Goal: Task Accomplishment & Management: Use online tool/utility

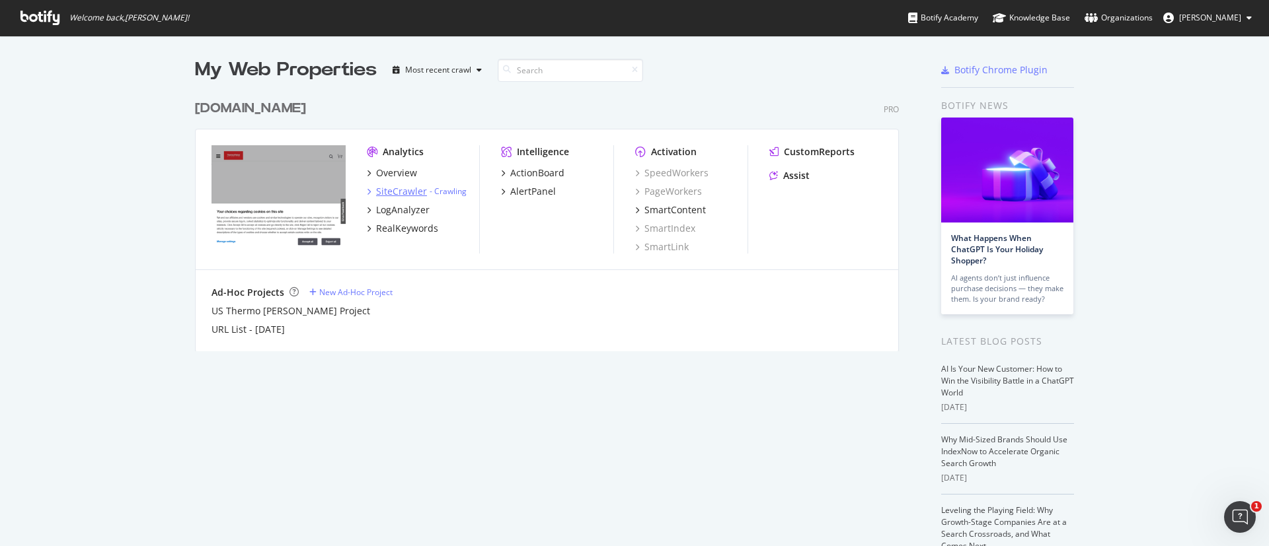
click at [392, 188] on div "SiteCrawler" at bounding box center [401, 191] width 51 height 13
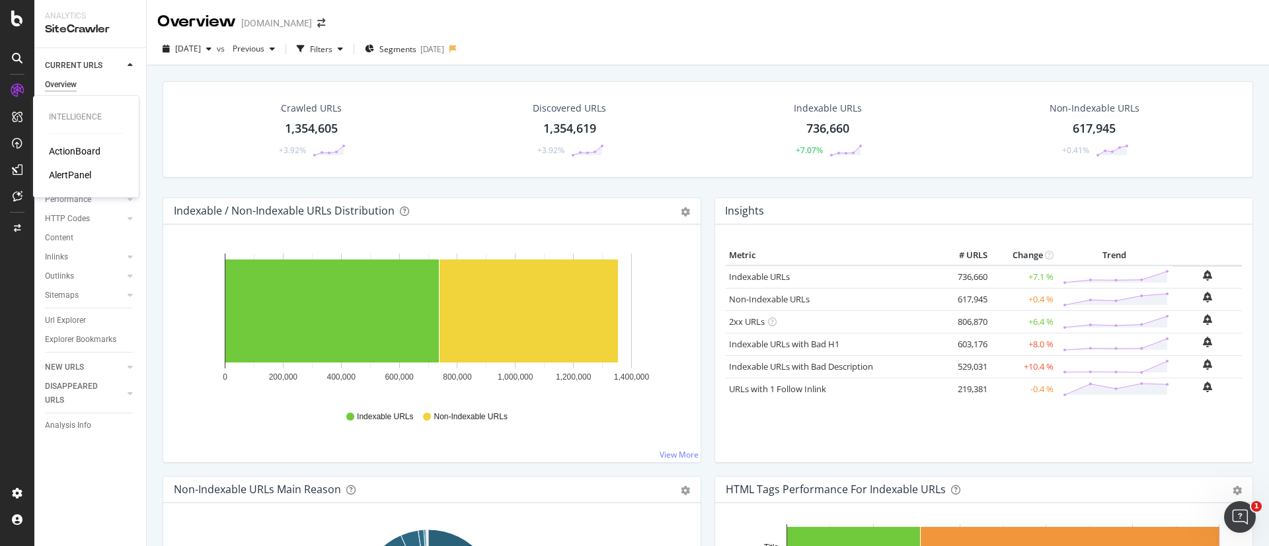
click at [63, 151] on div "ActionBoard" at bounding box center [75, 151] width 52 height 13
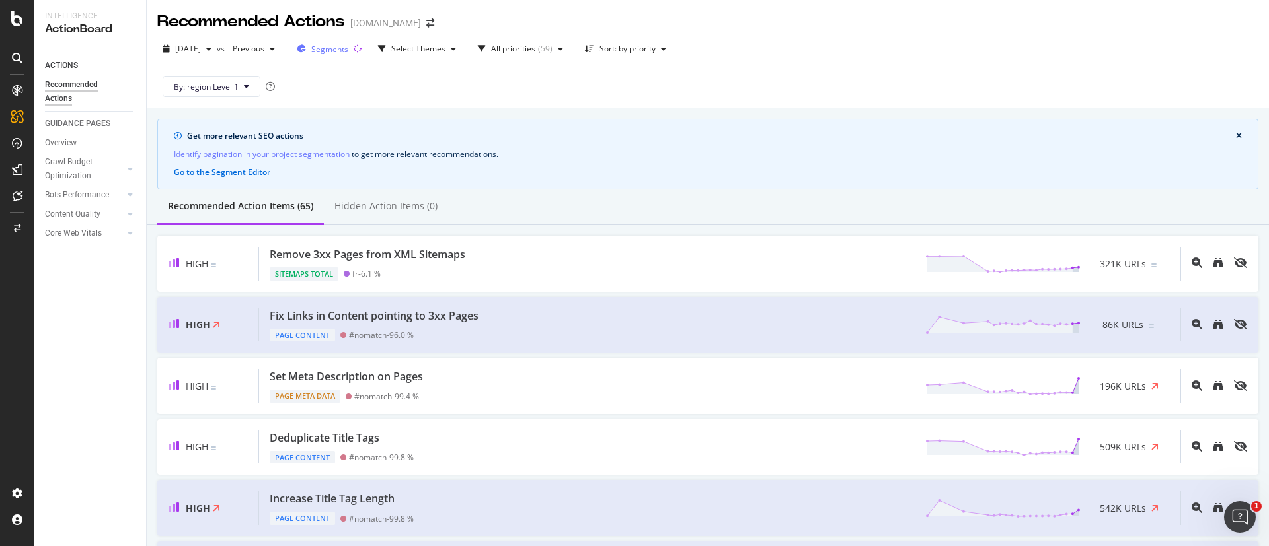
click at [348, 51] on span "Segments" at bounding box center [329, 49] width 37 height 11
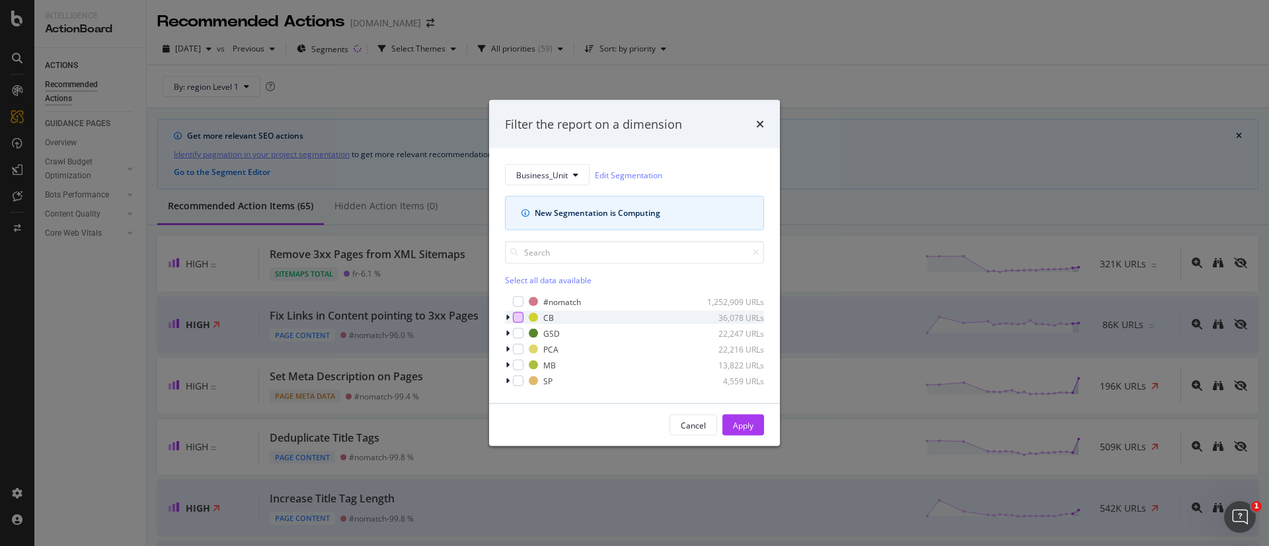
click at [519, 319] on div "modal" at bounding box center [518, 318] width 11 height 11
click at [760, 426] on button "Apply" at bounding box center [743, 425] width 42 height 21
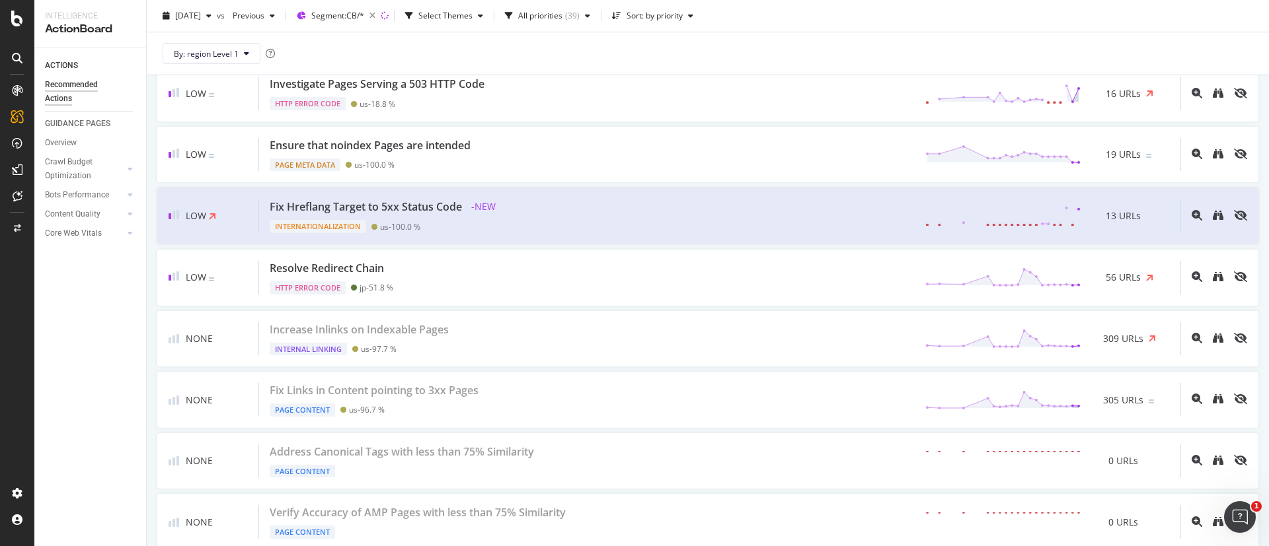
scroll to position [2379, 0]
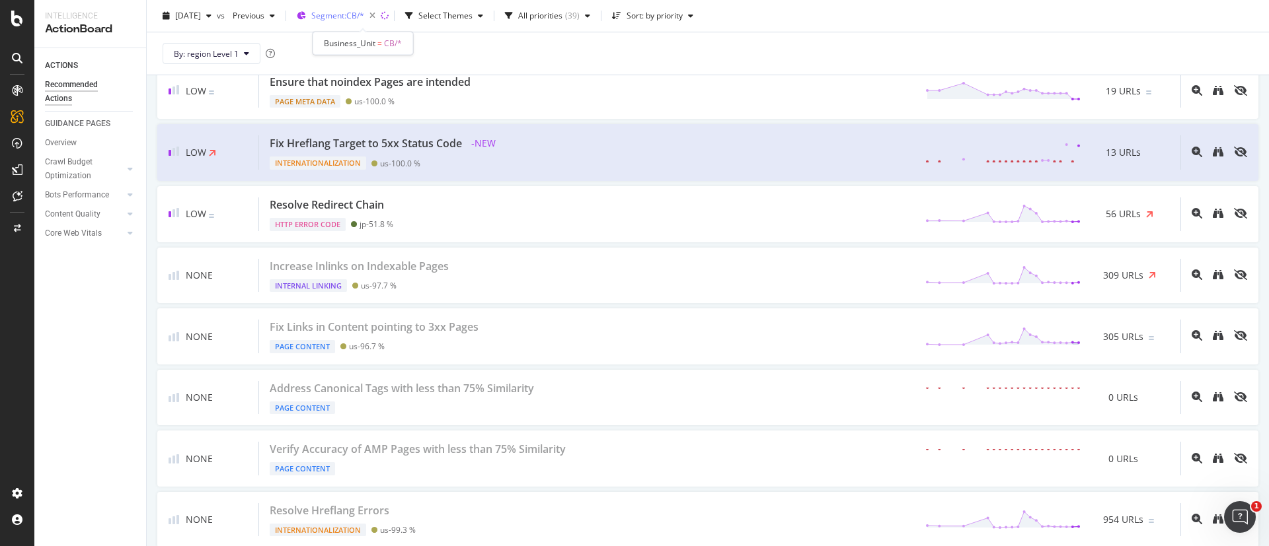
click at [364, 19] on span "Segment: CB/*" at bounding box center [337, 15] width 53 height 11
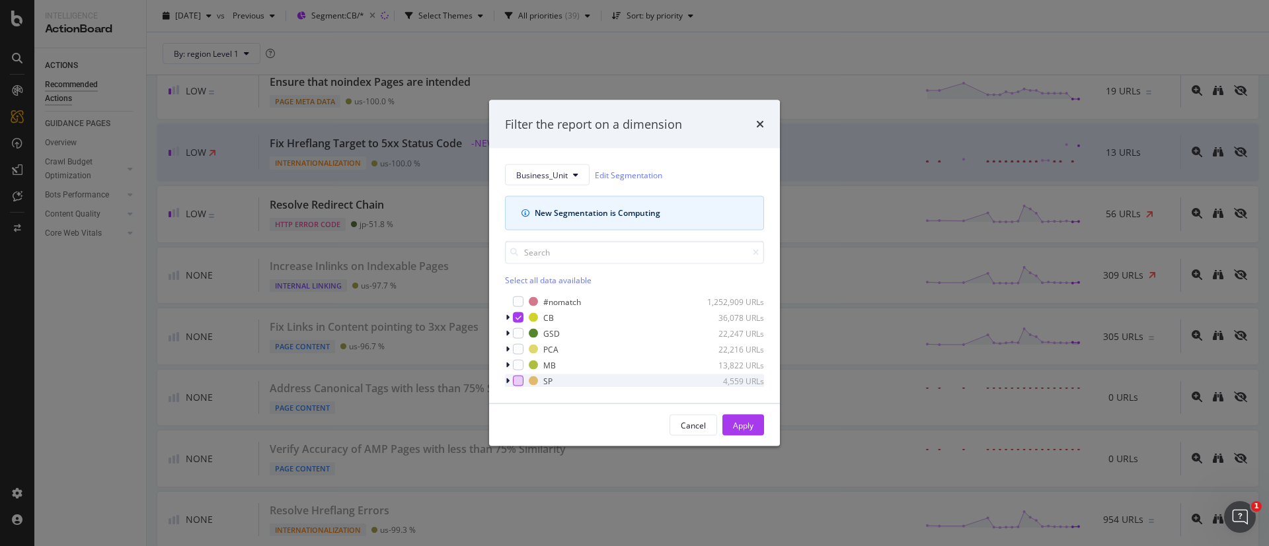
click at [519, 380] on div "modal" at bounding box center [518, 381] width 11 height 11
click at [517, 315] on icon "modal" at bounding box center [518, 318] width 6 height 7
click at [741, 422] on div "Apply" at bounding box center [743, 425] width 20 height 11
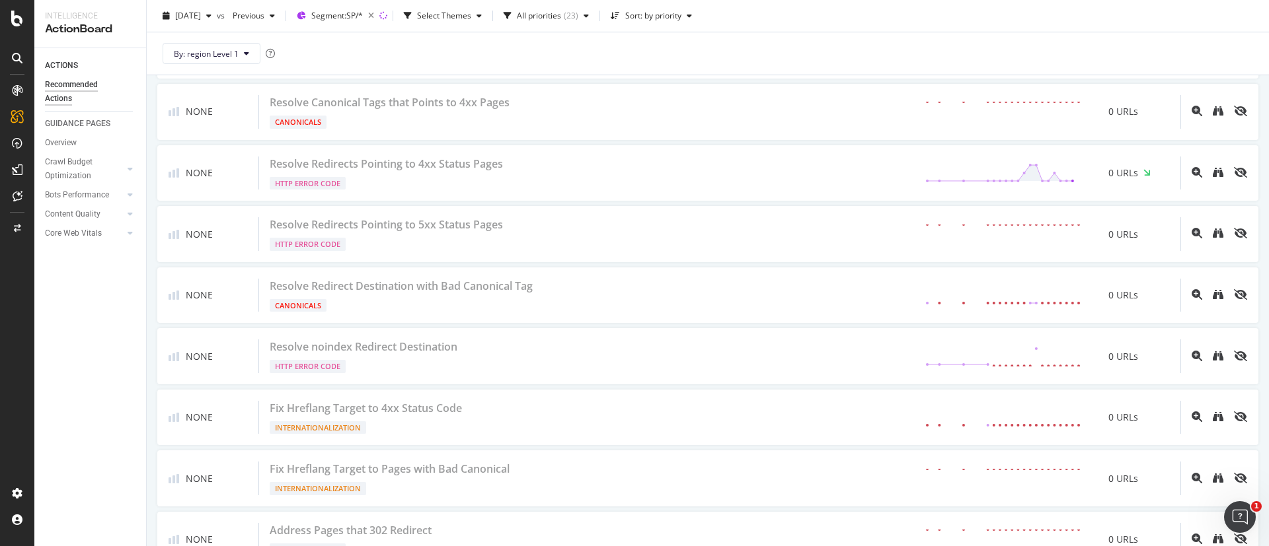
scroll to position [3172, 0]
